Goal: Information Seeking & Learning: Learn about a topic

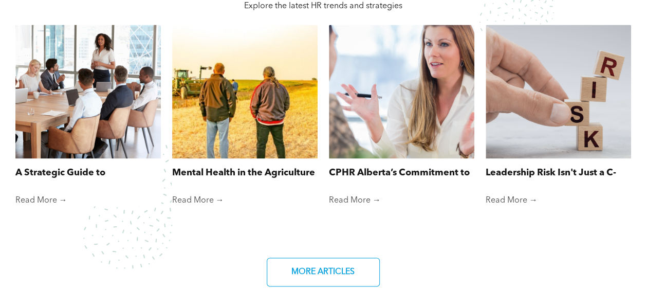
scroll to position [771, 0]
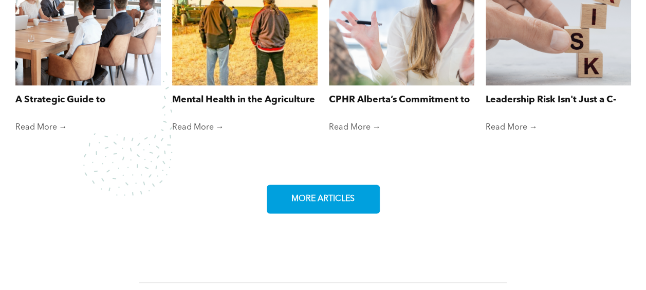
click at [335, 204] on span "MORE ARTICLES" at bounding box center [323, 199] width 70 height 20
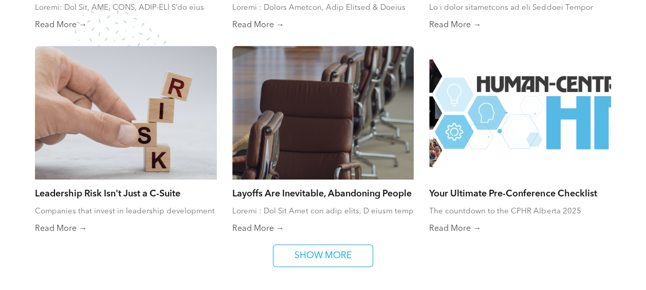
scroll to position [822, 0]
